Goal: Information Seeking & Learning: Learn about a topic

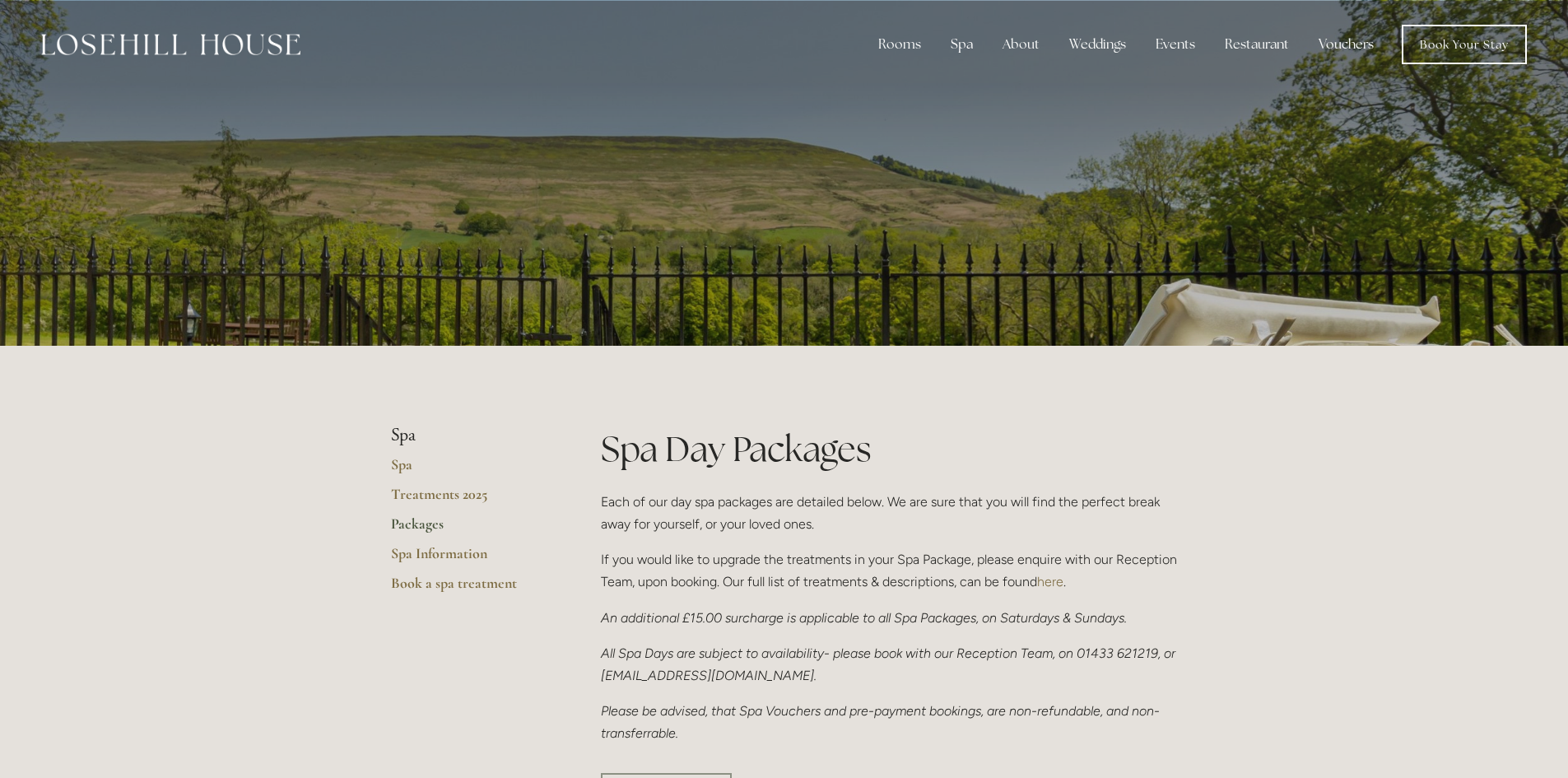
scroll to position [741, 0]
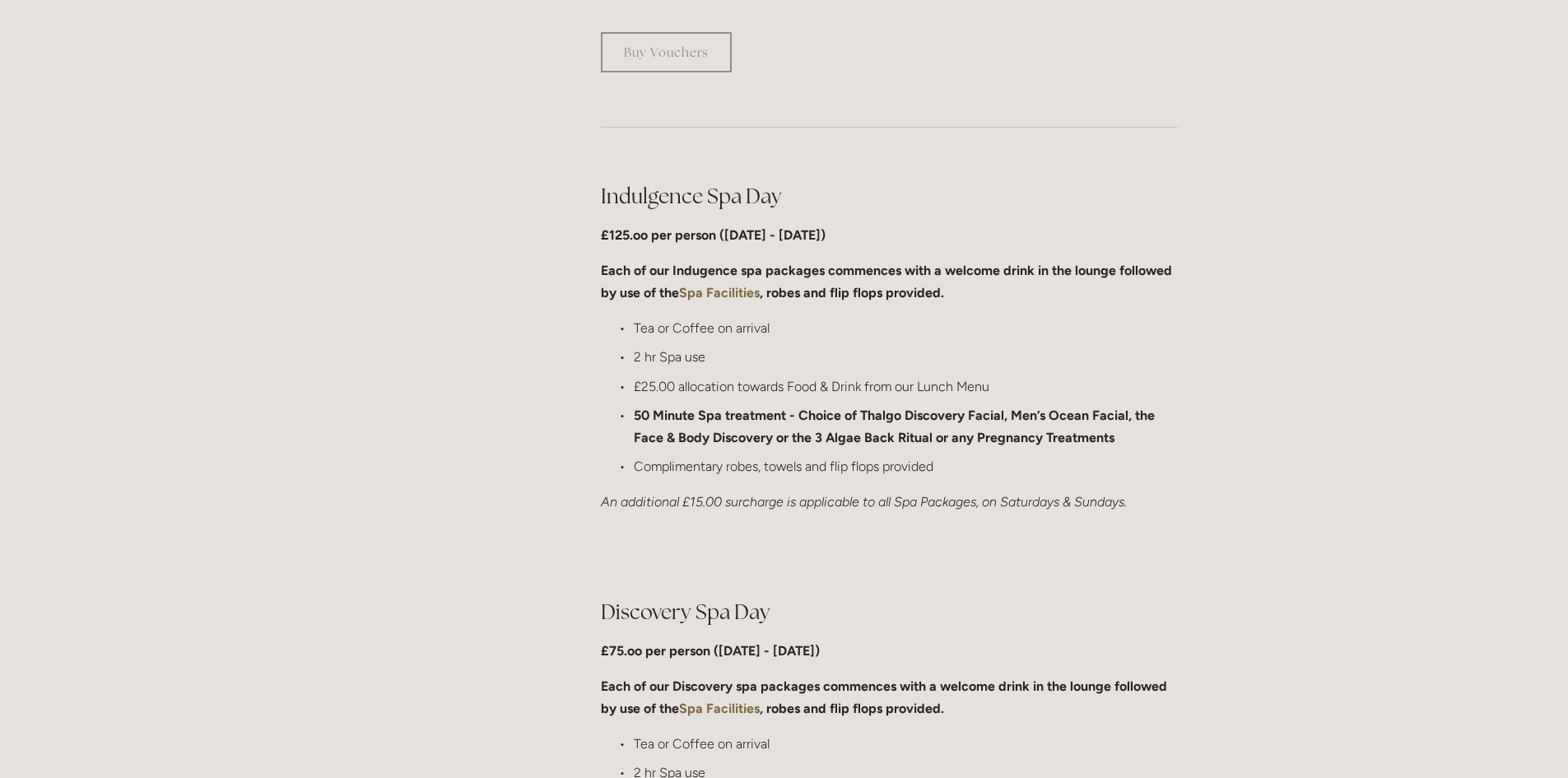
click at [902, 504] on em "An additional £15.00 surcharge is applicable to all Spa Packages, on Saturdays …" at bounding box center [863, 501] width 526 height 16
drag, startPoint x: 1008, startPoint y: 415, endPoint x: 1127, endPoint y: 420, distance: 119.1
click at [1127, 420] on strong "50 Minute Spa treatment - Choice of Thalgo Discovery Facial, Men’s Ocean Facial…" at bounding box center [895, 426] width 525 height 38
click at [965, 442] on strong "50 Minute Spa treatment - Choice of Thalgo Discovery Facial, Men’s Ocean Facial…" at bounding box center [895, 426] width 525 height 38
drag, startPoint x: 855, startPoint y: 414, endPoint x: 988, endPoint y: 412, distance: 133.0
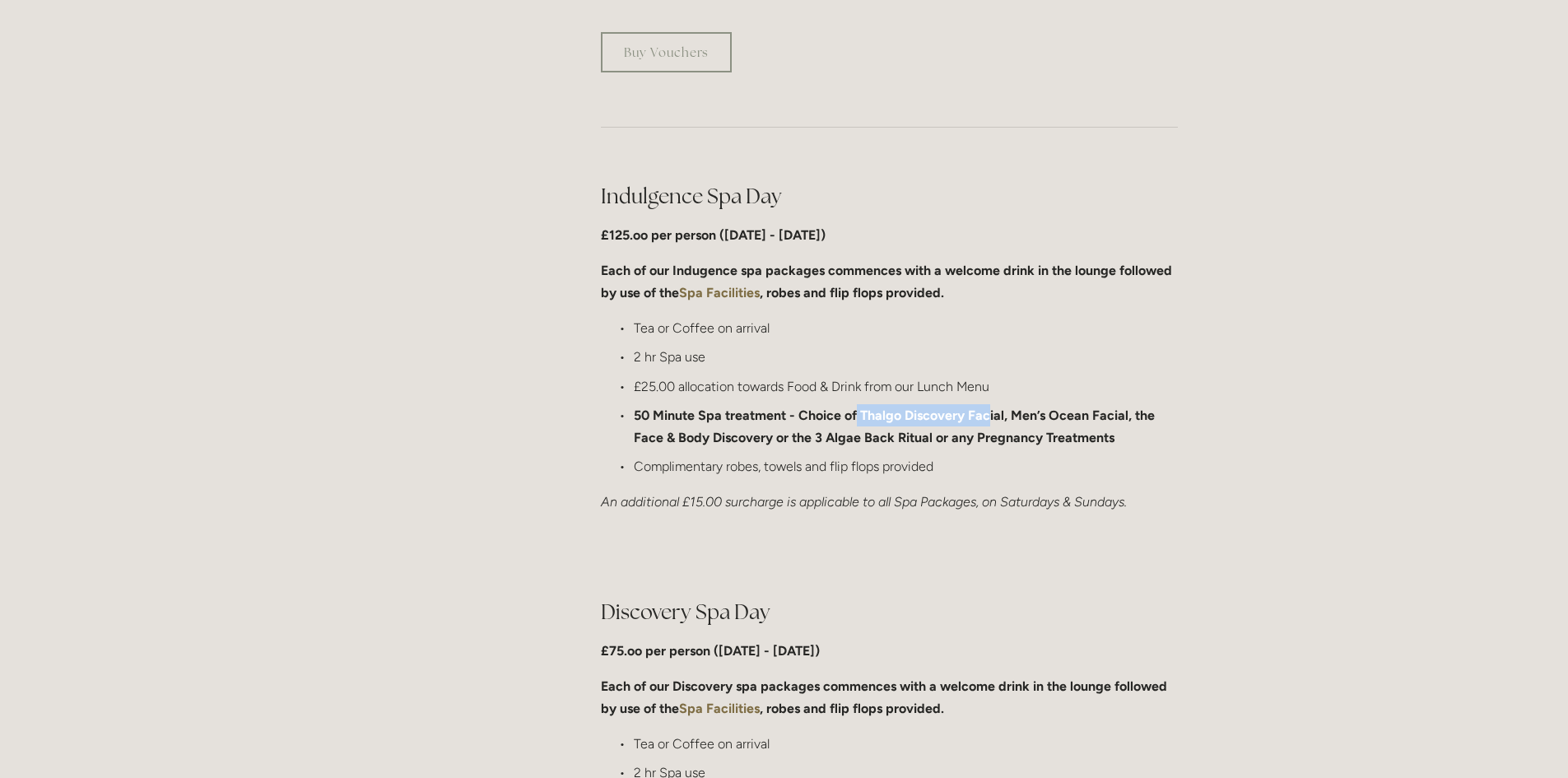
click at [988, 412] on strong "50 Minute Spa treatment - Choice of Thalgo Discovery Facial, Men’s Ocean Facial…" at bounding box center [895, 426] width 525 height 38
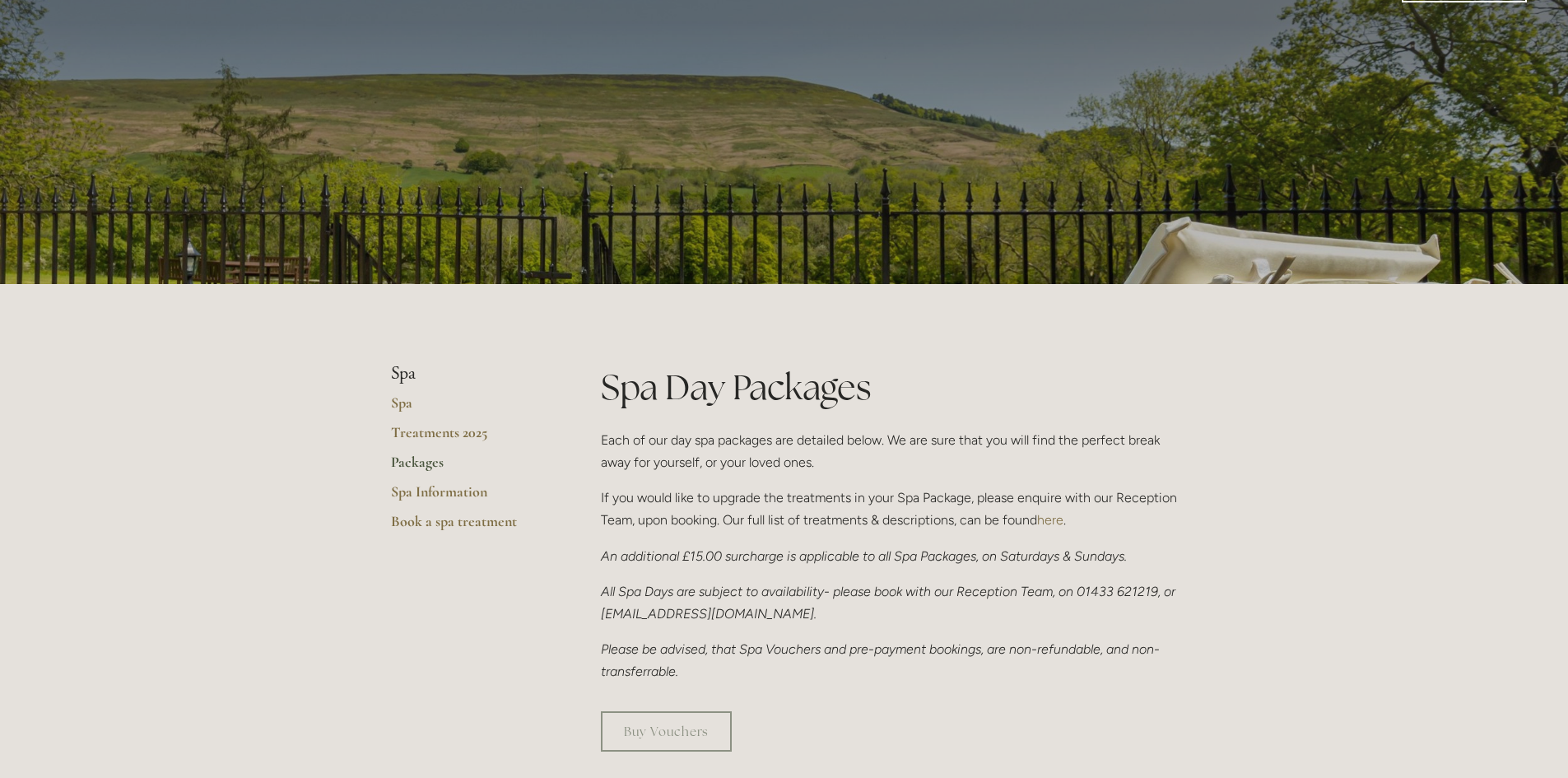
scroll to position [0, 0]
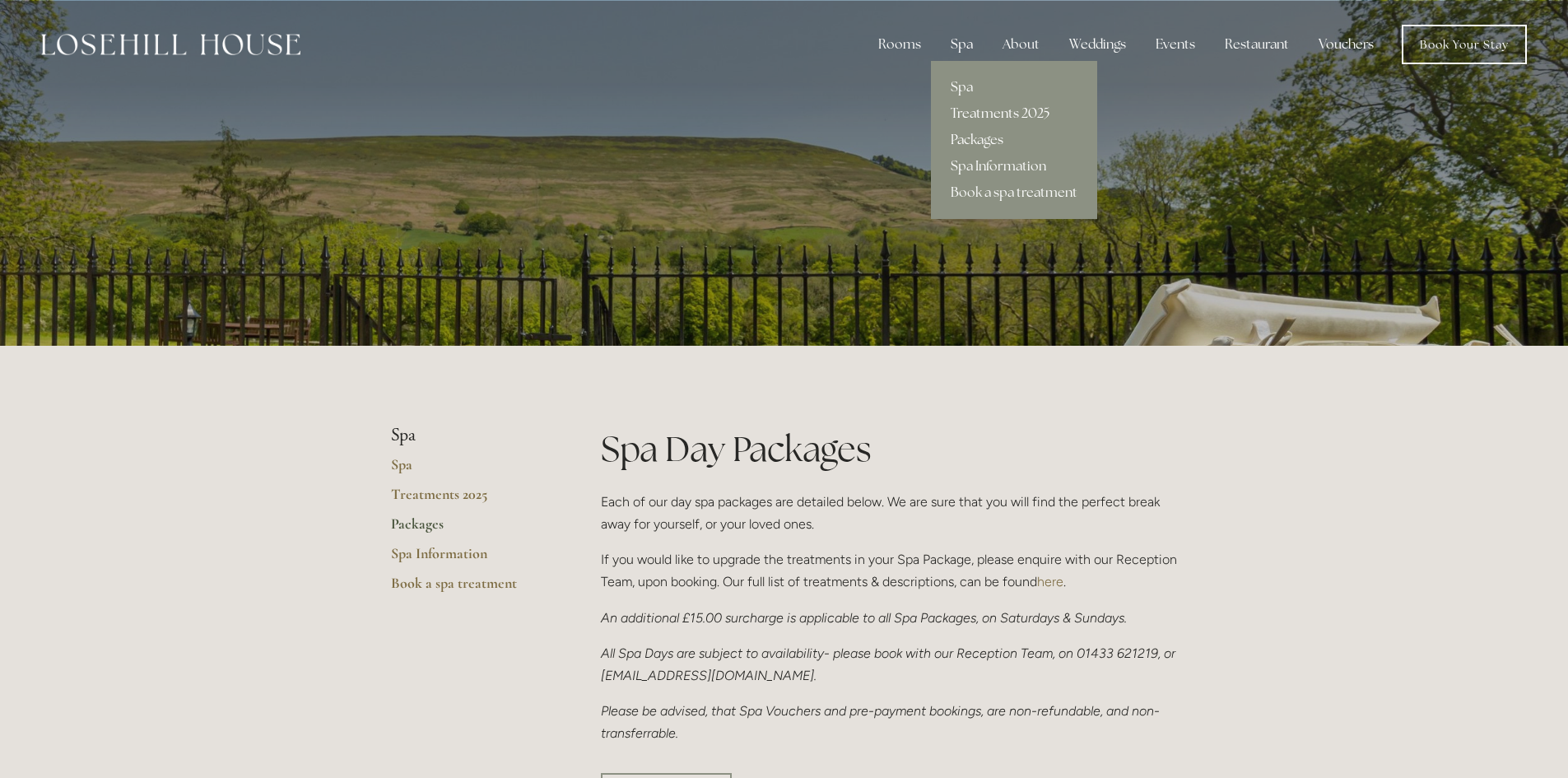
click at [981, 105] on link "Treatments 2025" at bounding box center [1013, 114] width 166 height 26
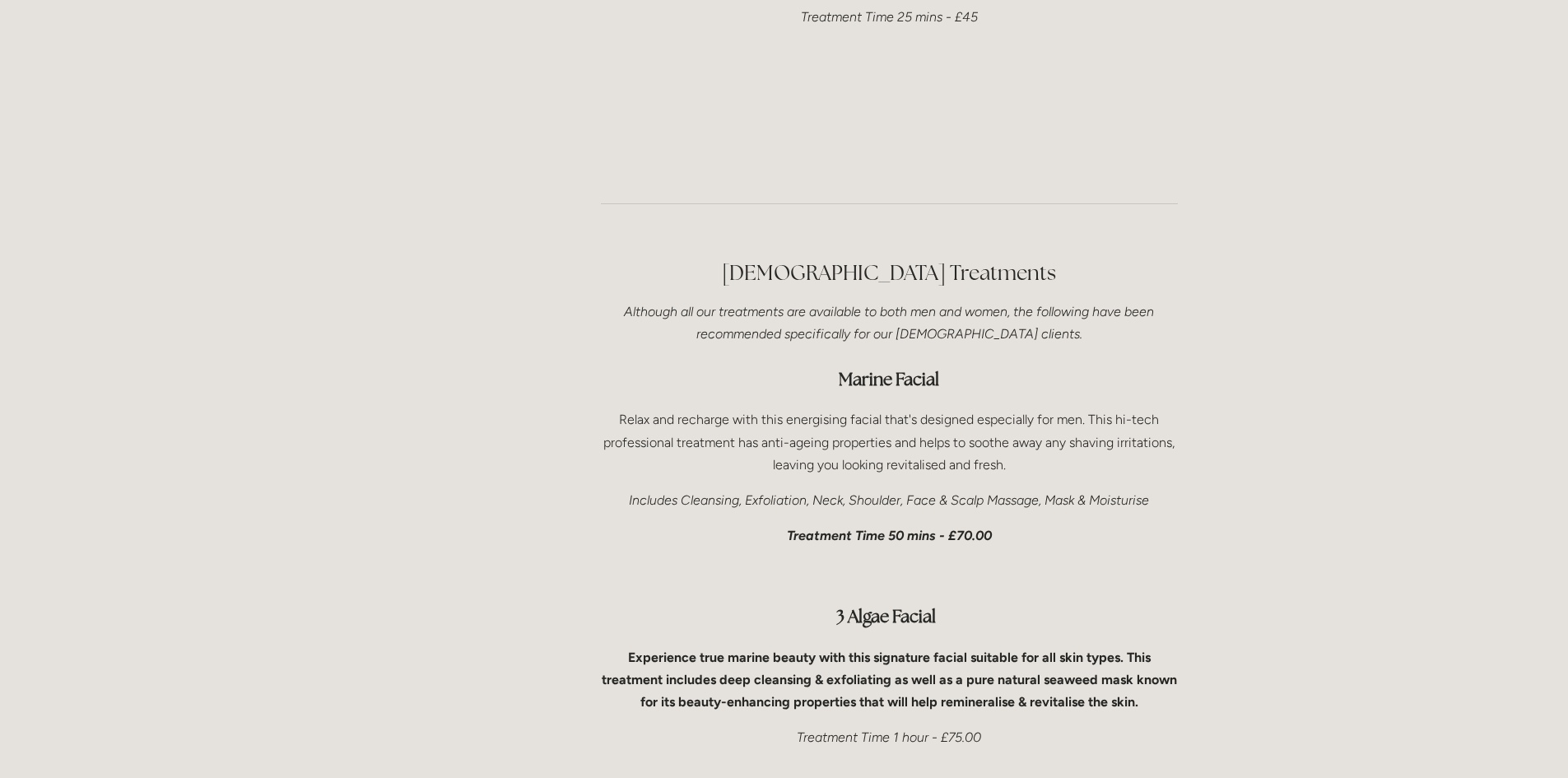
scroll to position [4775, 0]
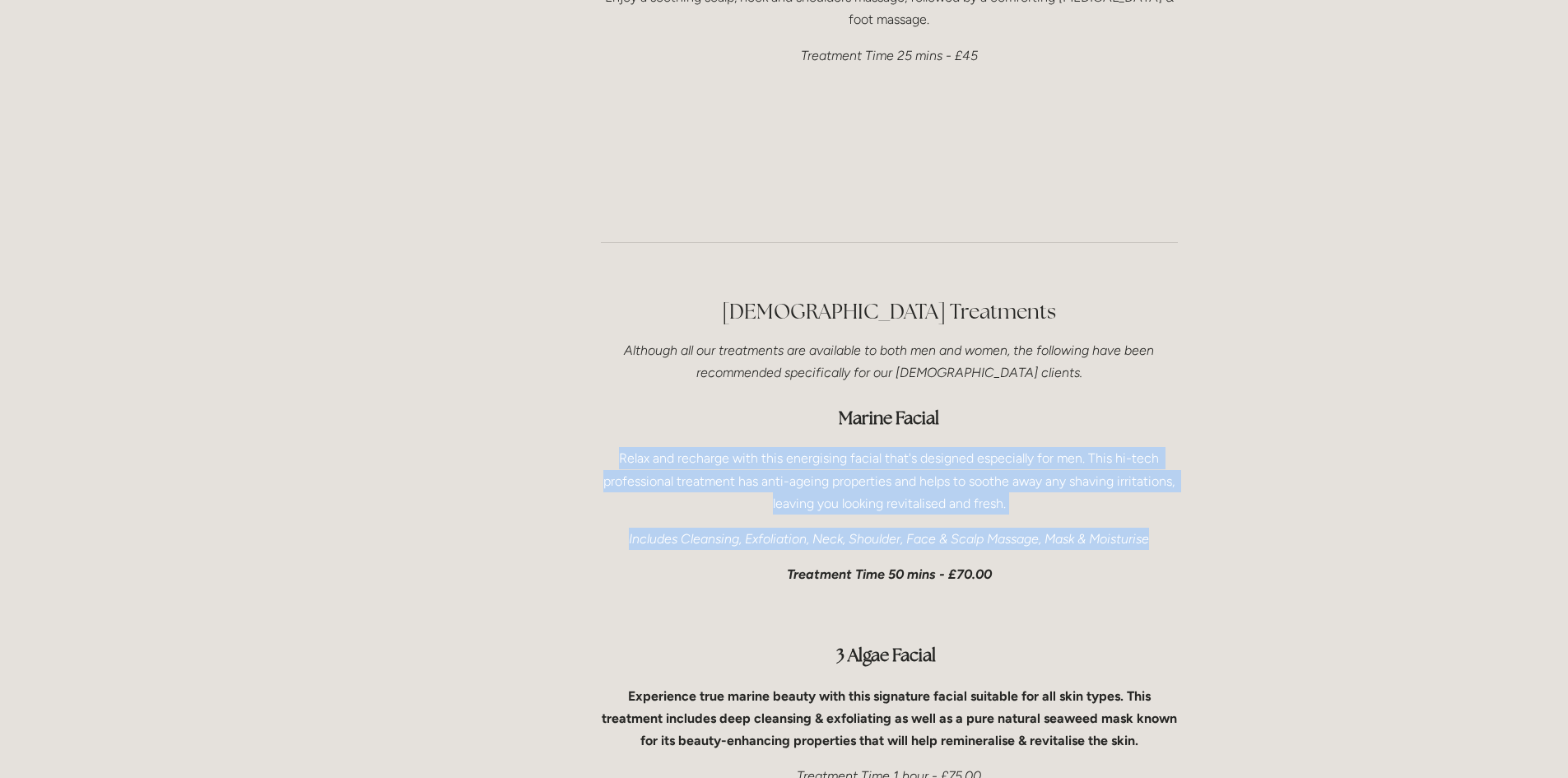
drag, startPoint x: 610, startPoint y: 368, endPoint x: 1163, endPoint y: 446, distance: 558.5
click at [1163, 446] on div "[DEMOGRAPHIC_DATA] Treatments Although all our treatments are available to both…" at bounding box center [889, 752] width 577 height 908
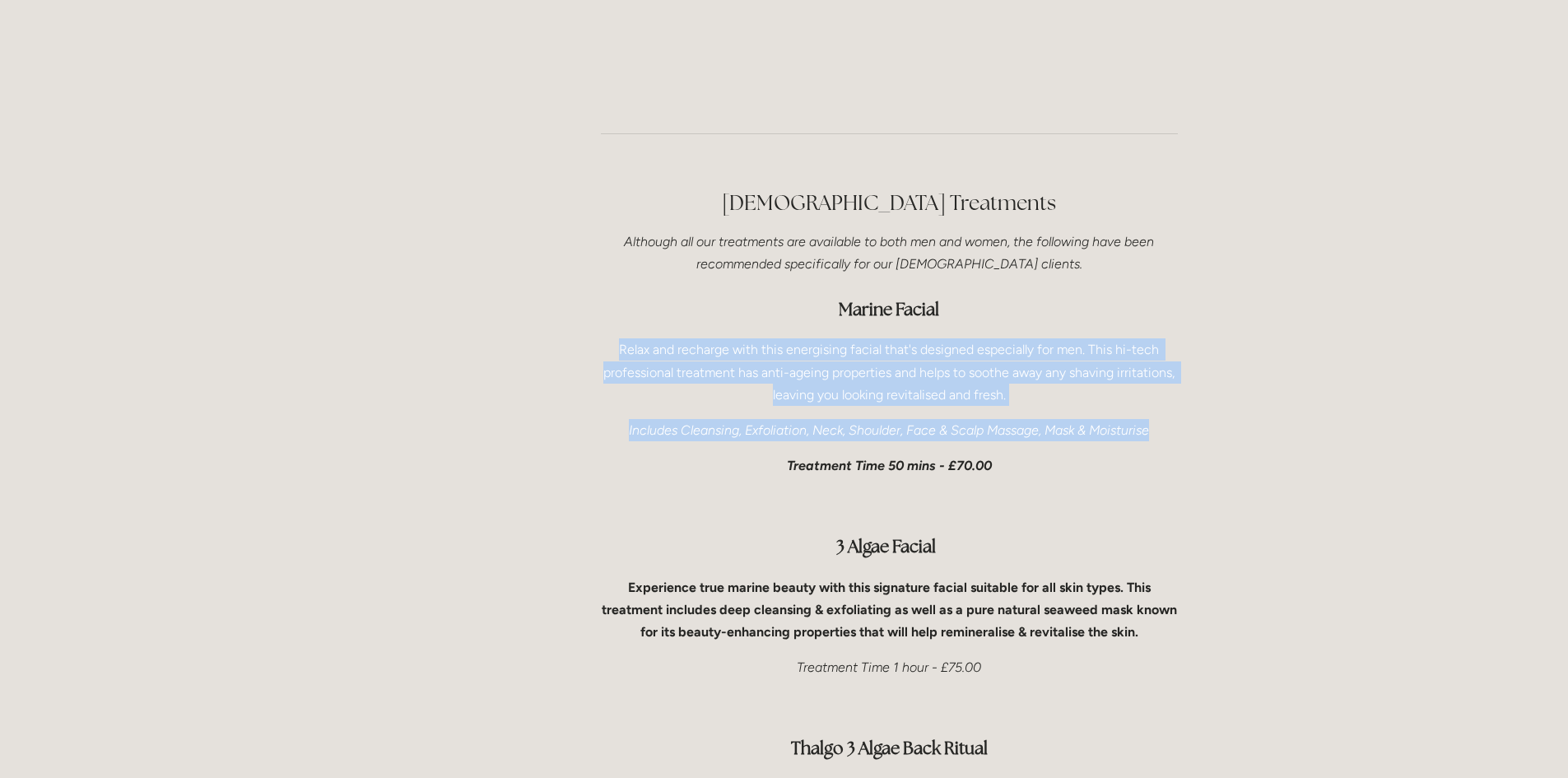
scroll to position [4858, 0]
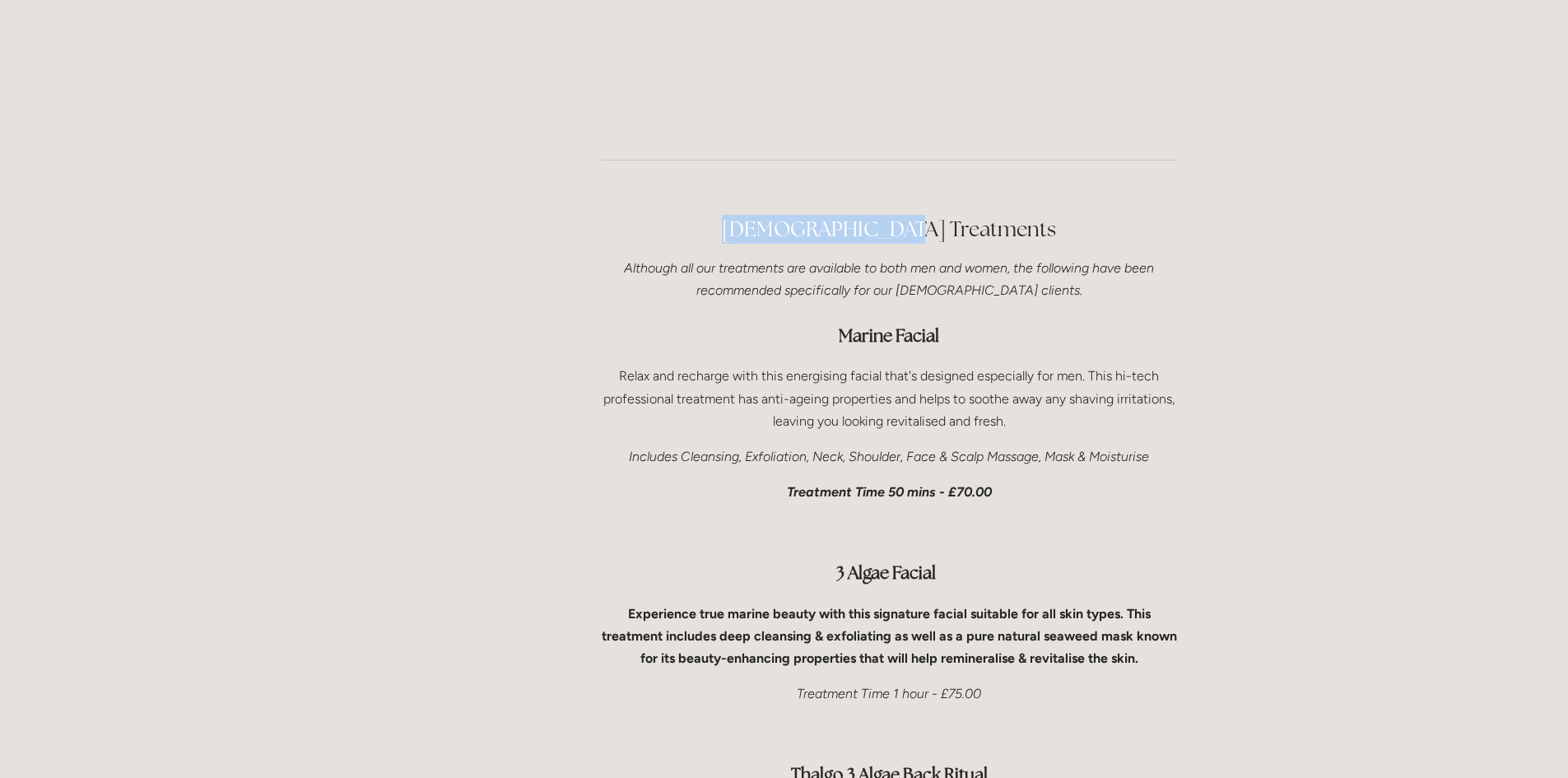
drag, startPoint x: 795, startPoint y: 139, endPoint x: 967, endPoint y: 143, distance: 172.0
click at [967, 215] on h2 "[DEMOGRAPHIC_DATA] Treatments" at bounding box center [889, 229] width 577 height 29
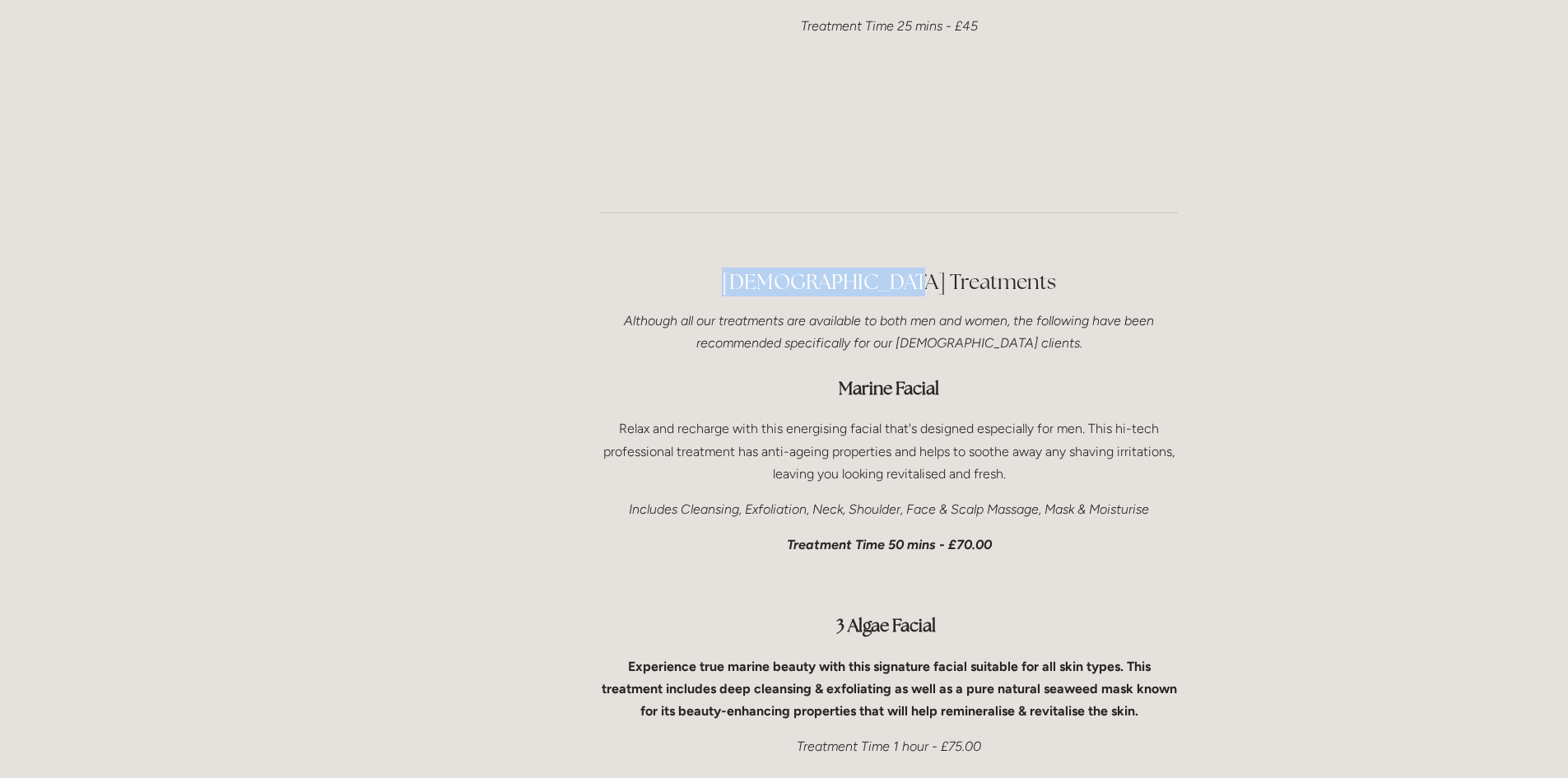
scroll to position [4775, 0]
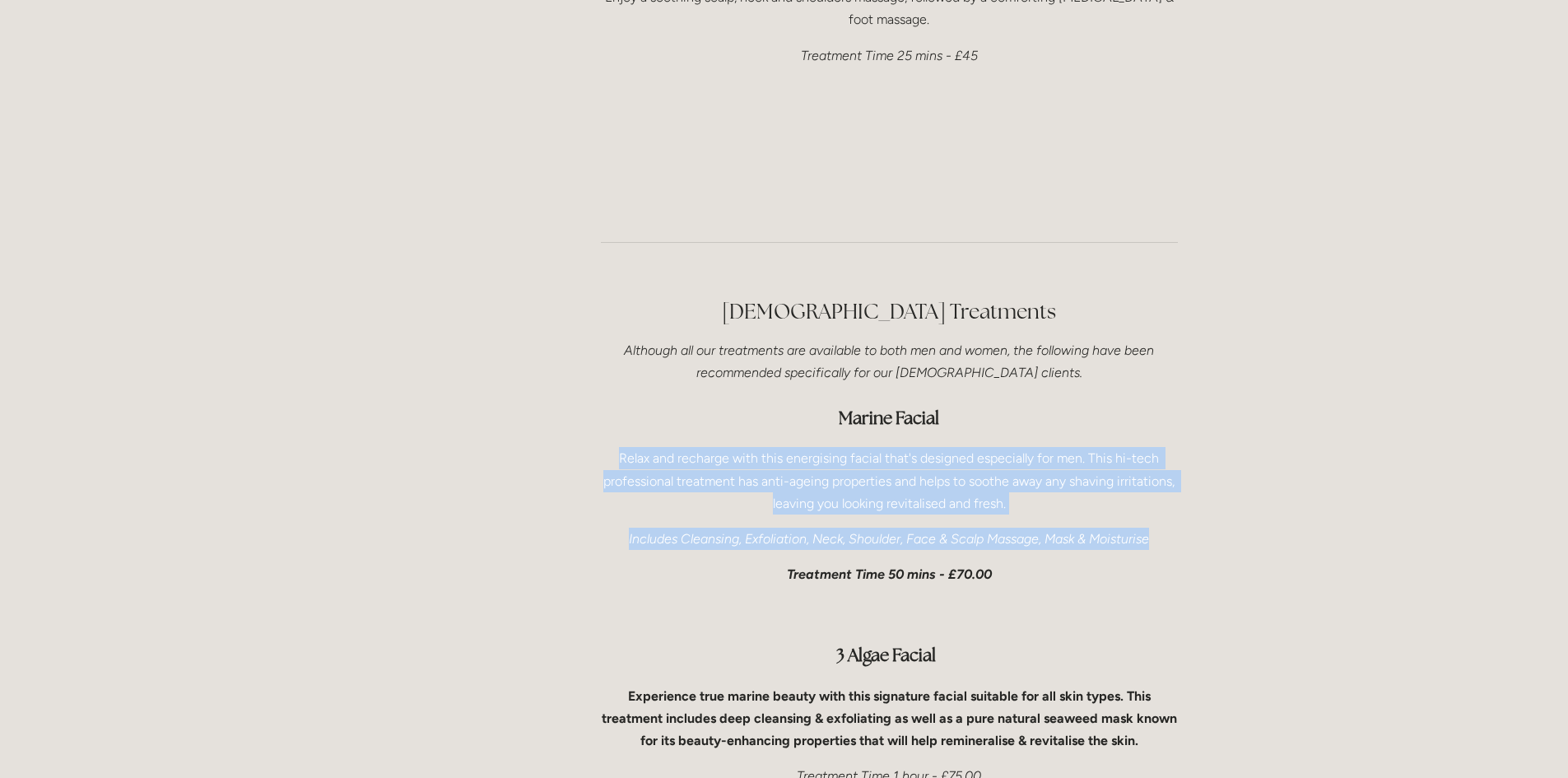
drag, startPoint x: 620, startPoint y: 369, endPoint x: 1151, endPoint y: 453, distance: 537.6
click at [1151, 453] on div "[DEMOGRAPHIC_DATA] Treatments Although all our treatments are available to both…" at bounding box center [889, 752] width 577 height 908
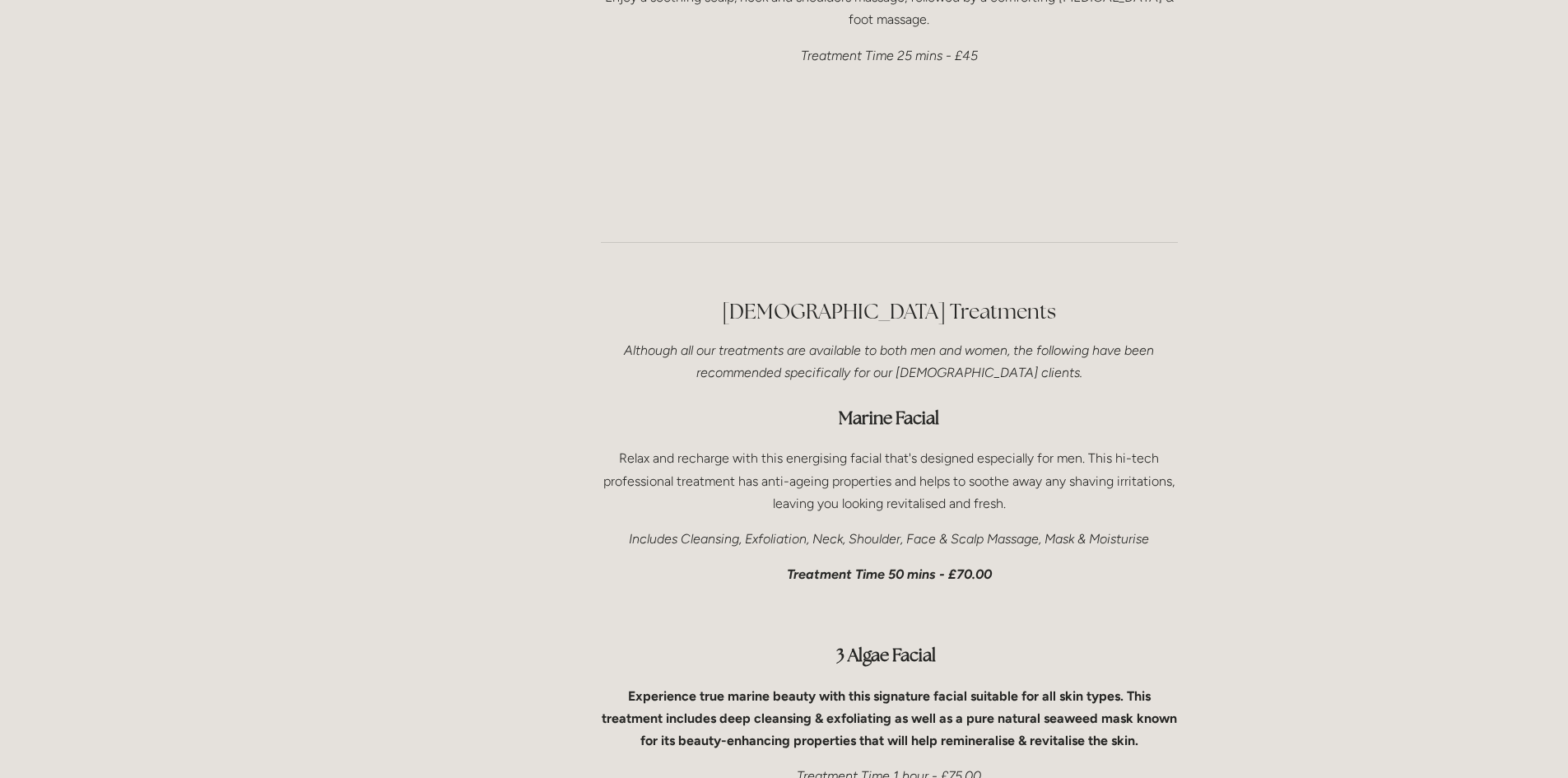
click at [1013, 599] on p at bounding box center [889, 610] width 577 height 23
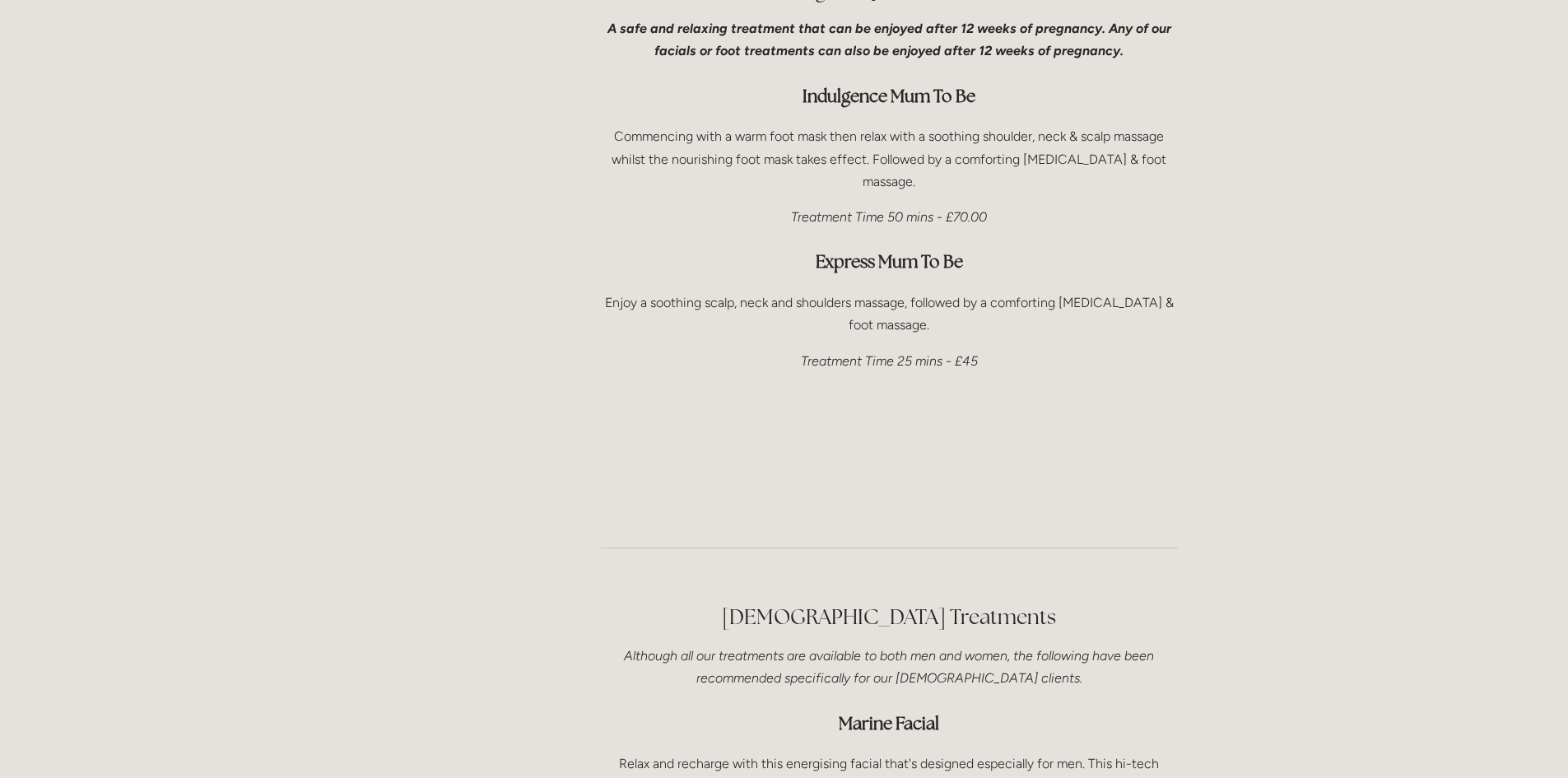
scroll to position [4446, 0]
